Goal: Manage account settings

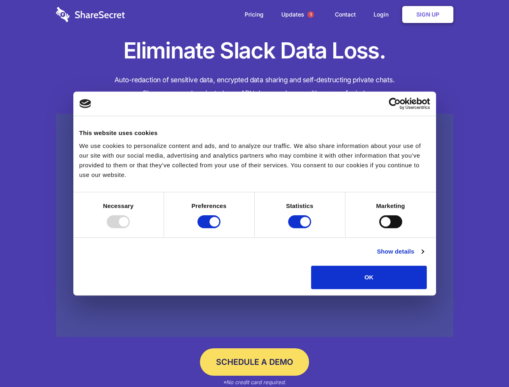
click at [130, 228] on div at bounding box center [118, 221] width 23 height 13
click at [220, 228] on input "Preferences" at bounding box center [209, 221] width 23 height 13
checkbox input "false"
click at [301, 228] on input "Statistics" at bounding box center [299, 221] width 23 height 13
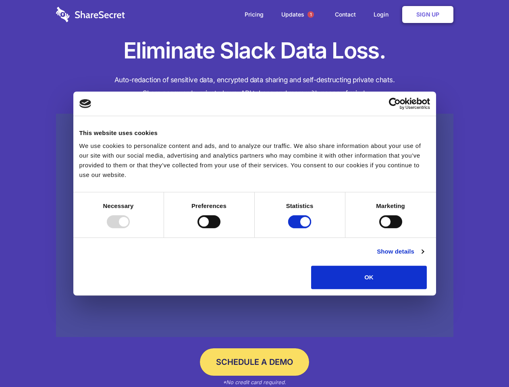
checkbox input "false"
click at [379, 228] on input "Marketing" at bounding box center [390, 221] width 23 height 13
checkbox input "true"
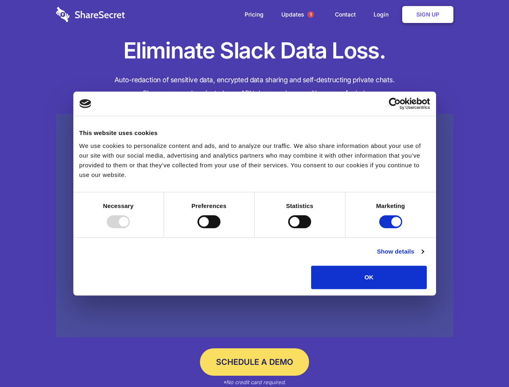
click at [424, 256] on link "Show details" at bounding box center [400, 252] width 47 height 10
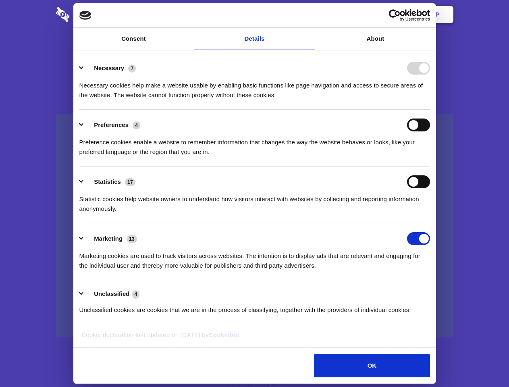
click at [430, 157] on div "Preference cookies enable a website to remember information that changes the wa…" at bounding box center [254, 143] width 351 height 25
